Goal: Find specific page/section: Find specific page/section

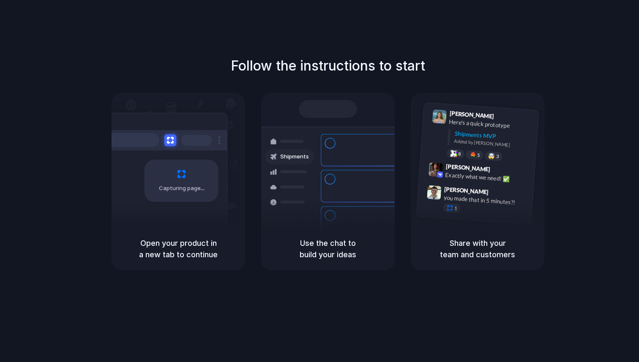
click at [194, 223] on div "Capturing page" at bounding box center [164, 178] width 128 height 130
click at [191, 248] on h5 "Open your product in a new tab to continue" at bounding box center [178, 249] width 113 height 23
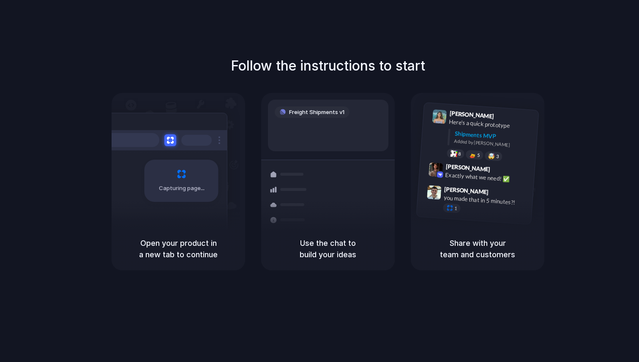
click at [320, 181] on div at bounding box center [320, 181] width 0 height 0
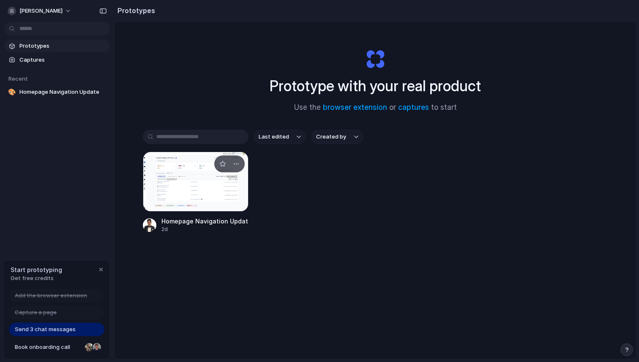
click at [186, 195] on div at bounding box center [196, 182] width 106 height 60
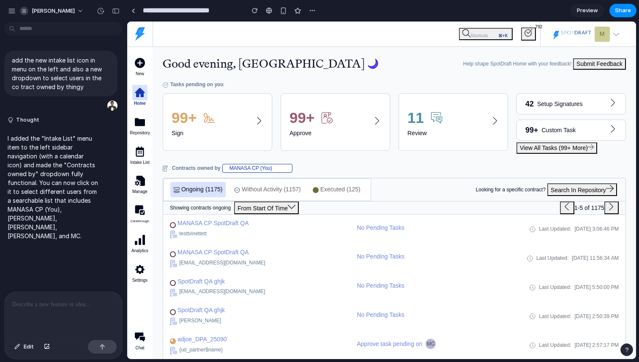
click at [267, 172] on input "text" at bounding box center [250, 169] width 55 height 8
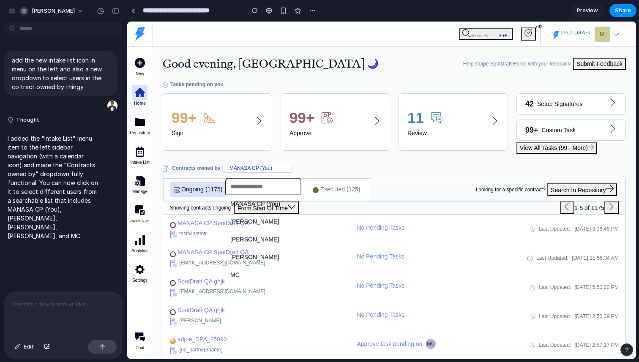
click at [257, 205] on span "MANASA CP (You)" at bounding box center [255, 203] width 50 height 9
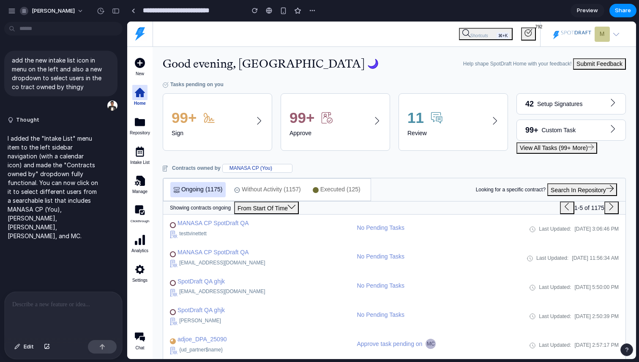
click at [275, 162] on div "Contracts owned by MANASA CP (You) Ongoing (1175) Without Activity (1157) Execu…" at bounding box center [394, 262] width 483 height 217
click at [276, 167] on input "text" at bounding box center [250, 169] width 55 height 8
click at [327, 168] on div "MANASA CP (You) John Doe Jane Smith Harsha MC" at bounding box center [381, 191] width 509 height 338
click at [272, 208] on span "From Start Of Time" at bounding box center [267, 208] width 58 height 7
click at [573, 187] on span "Search In Repository" at bounding box center [582, 190] width 63 height 7
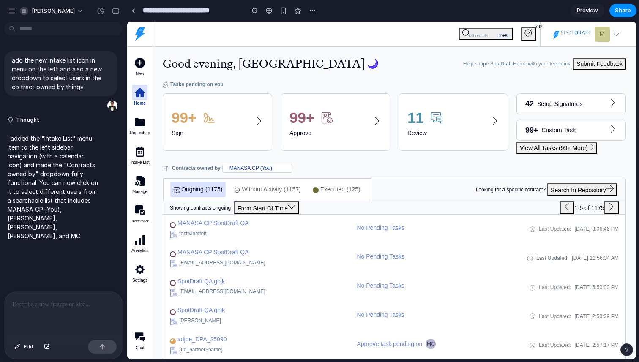
click at [572, 204] on button at bounding box center [567, 208] width 14 height 13
click at [615, 210] on button at bounding box center [611, 208] width 14 height 13
click at [590, 149] on span "View All Tasks (99+ More)" at bounding box center [557, 148] width 74 height 7
click at [619, 58] on button "Submit Feedback" at bounding box center [599, 63] width 53 height 11
click at [530, 33] on icon at bounding box center [528, 33] width 8 height 8
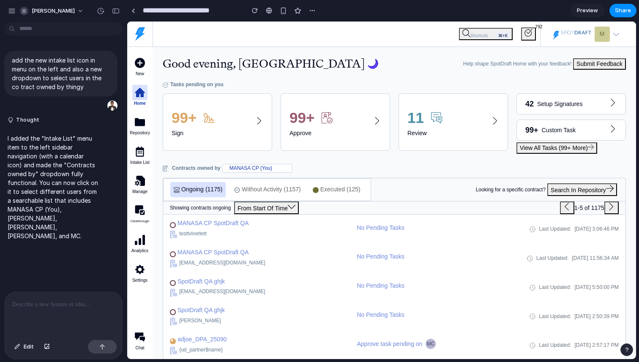
click at [493, 37] on span "Shortcuts ⌘+K" at bounding box center [485, 35] width 47 height 5
click at [289, 212] on button "From Start Of Time" at bounding box center [266, 208] width 65 height 13
